Goal: Task Accomplishment & Management: Manage account settings

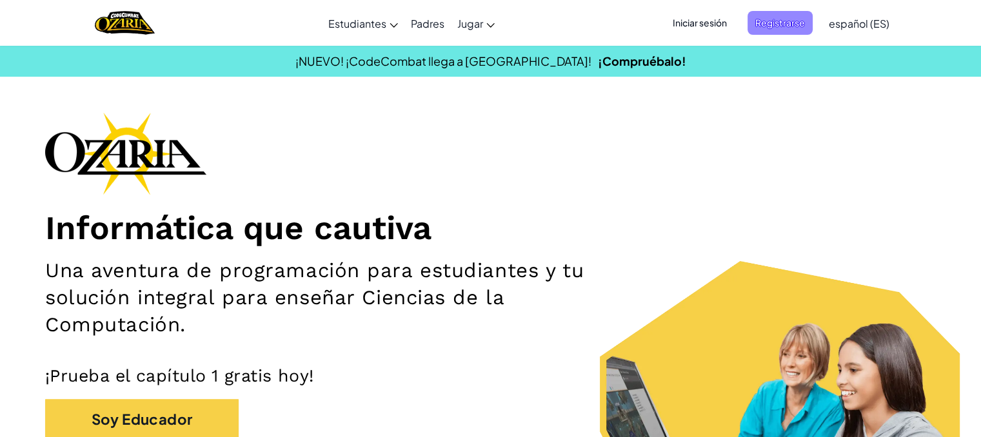
click at [784, 32] on span "Registrarse" at bounding box center [780, 23] width 65 height 24
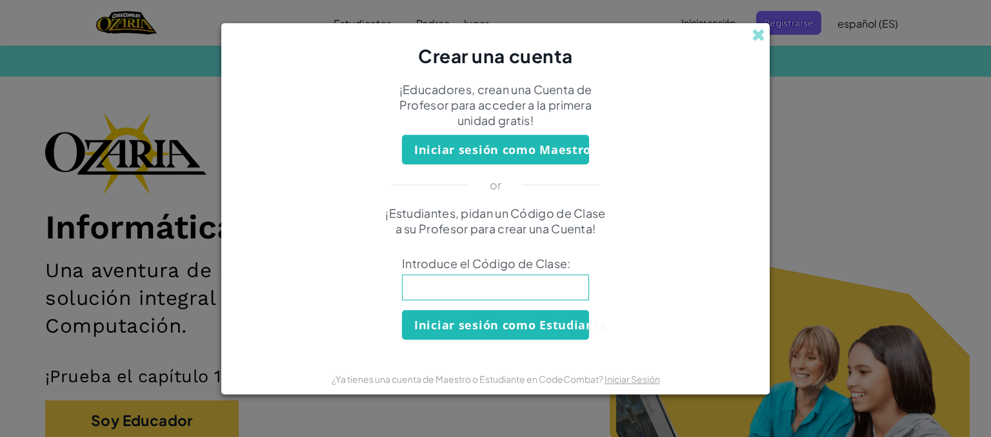
click at [844, 164] on div "Crear una cuenta ¡Educadores, crean una Cuenta de Profesor para acceder a la pr…" at bounding box center [495, 218] width 991 height 437
click at [756, 38] on span at bounding box center [759, 35] width 14 height 14
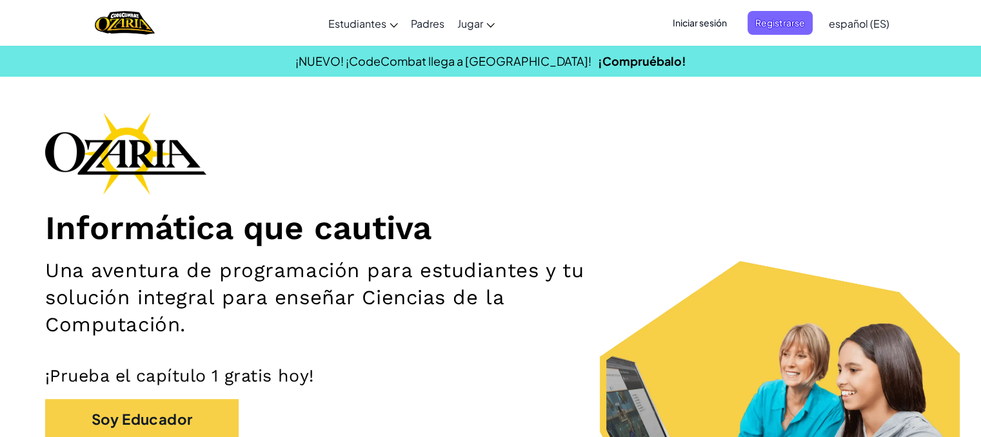
click at [723, 20] on span "Iniciar sesión" at bounding box center [700, 23] width 70 height 24
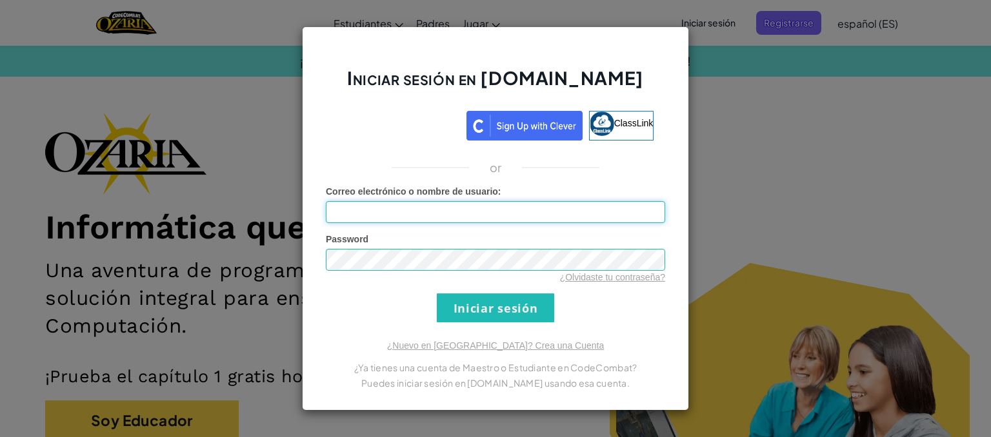
click at [558, 219] on input "Correo electrónico o nombre de usuario :" at bounding box center [495, 212] width 339 height 22
type input "[EMAIL_ADDRESS][DOMAIN_NAME]"
click at [437, 294] on input "Iniciar sesión" at bounding box center [495, 308] width 117 height 29
click at [497, 310] on input "Iniciar sesión" at bounding box center [495, 308] width 117 height 29
